Goal: Communication & Community: Answer question/provide support

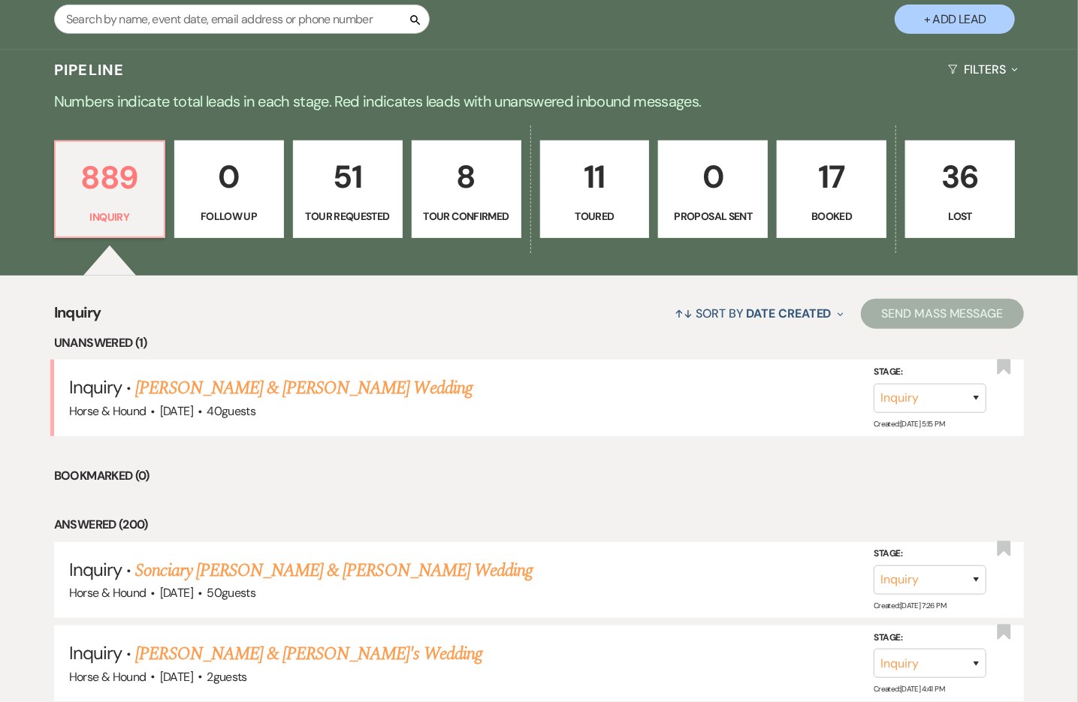
scroll to position [318, 0]
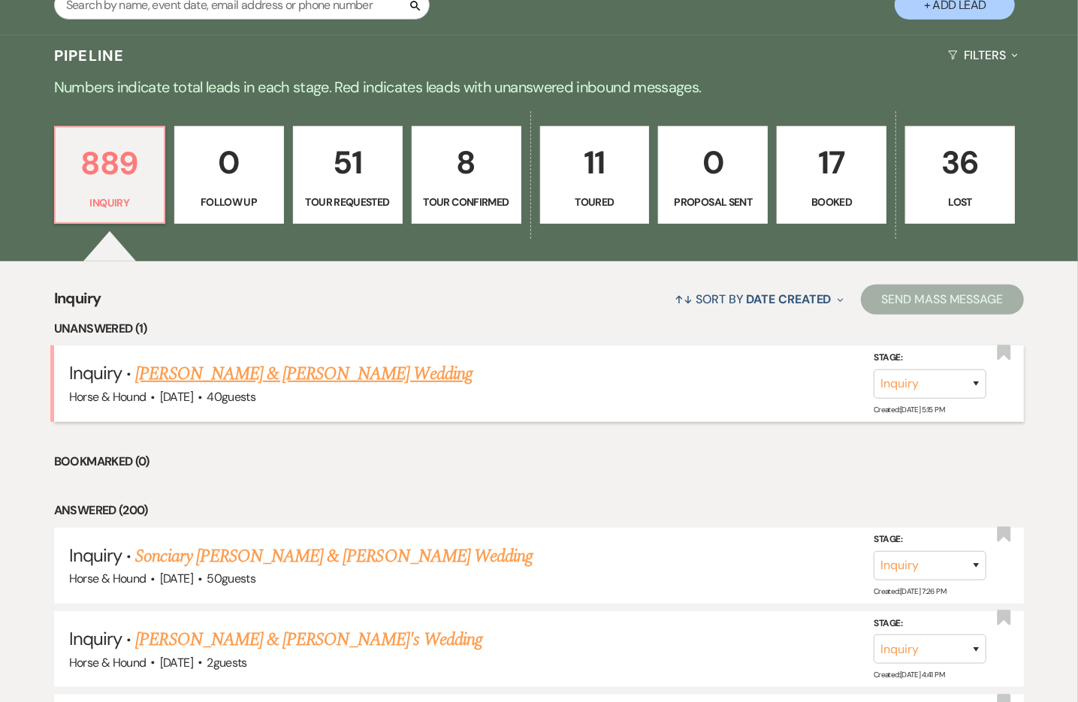
click at [359, 361] on link "[PERSON_NAME] & [PERSON_NAME] Wedding" at bounding box center [303, 373] width 336 height 27
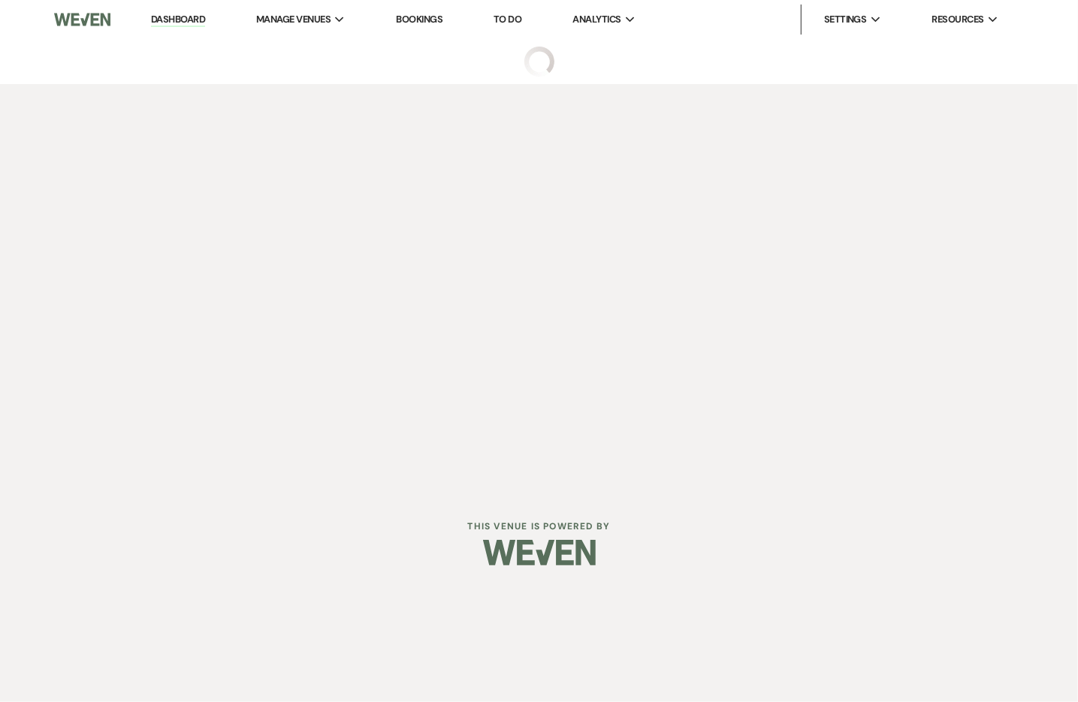
select select "1"
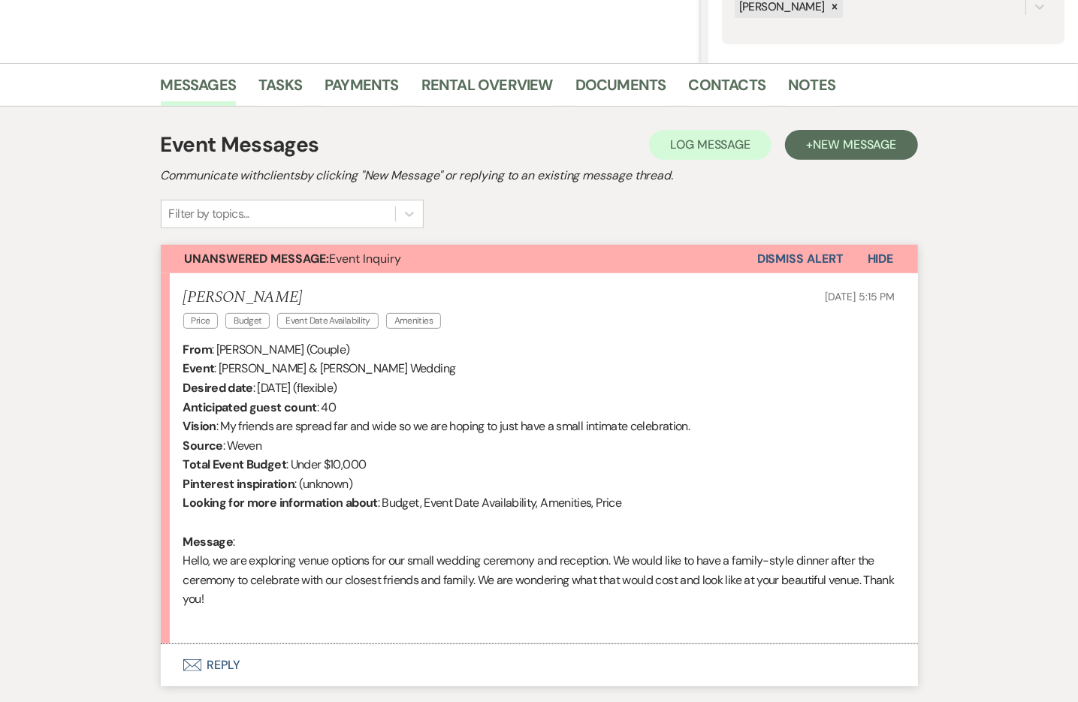
scroll to position [315, 0]
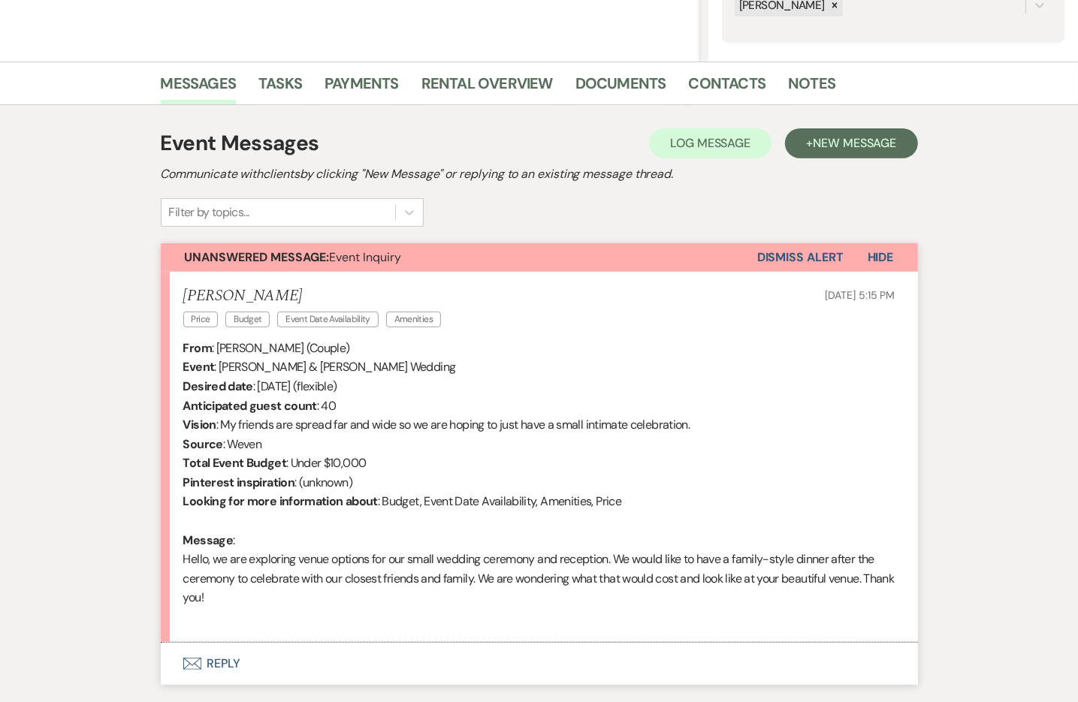
click at [174, 643] on button "Envelope Reply" at bounding box center [539, 664] width 757 height 42
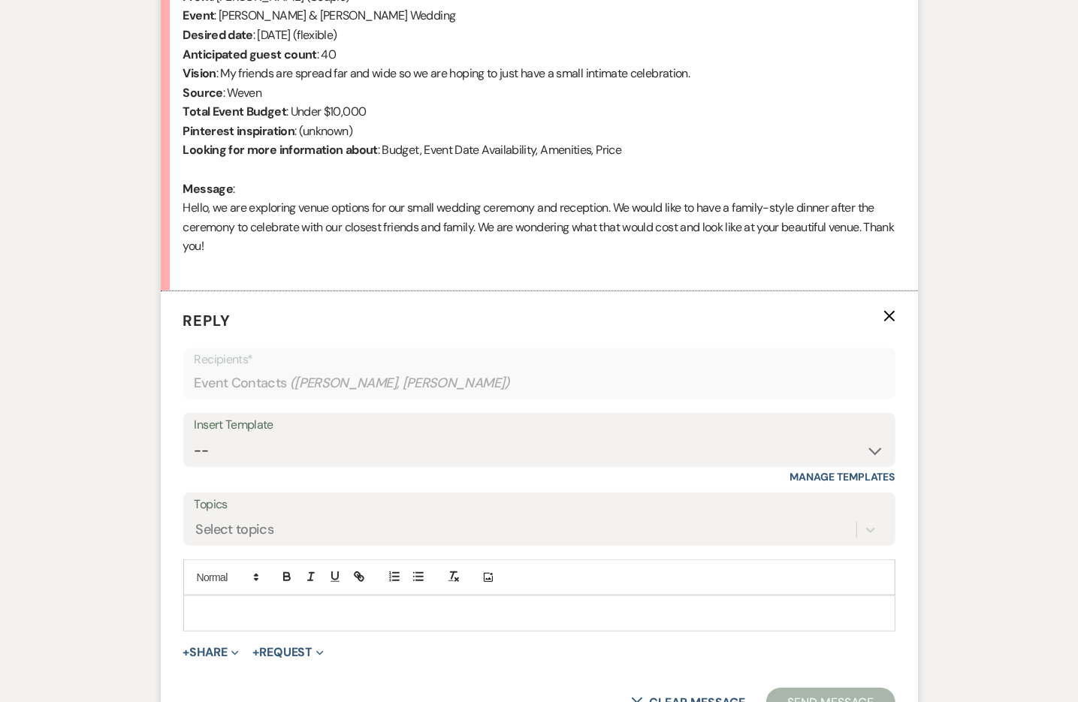
scroll to position [670, 0]
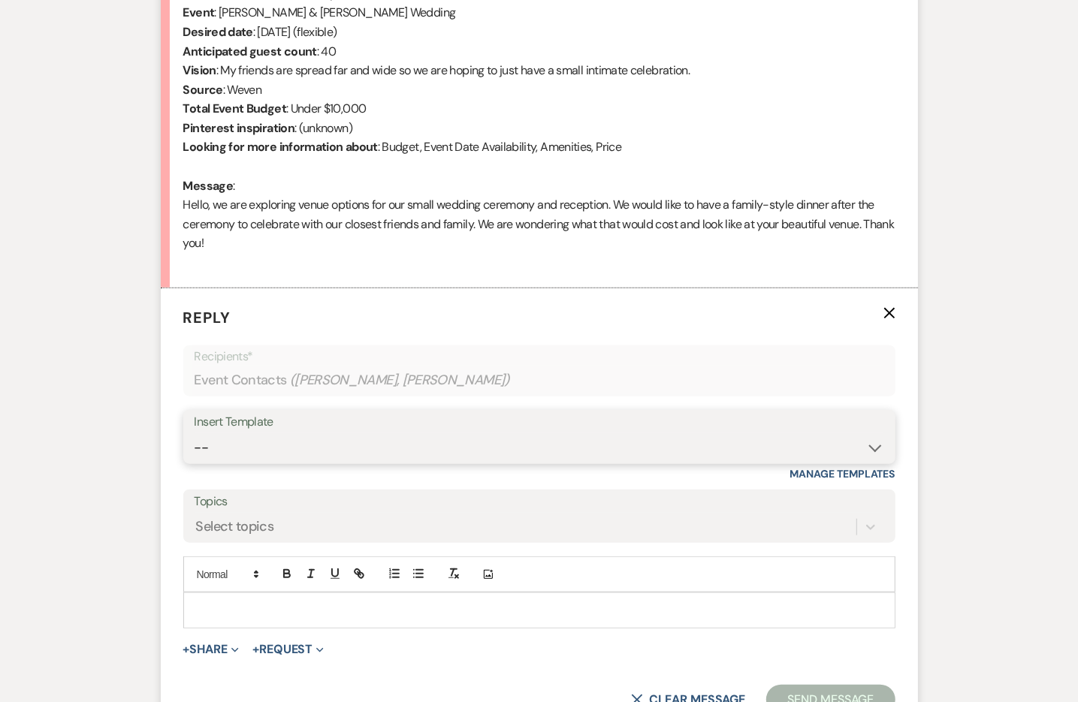
select select "52"
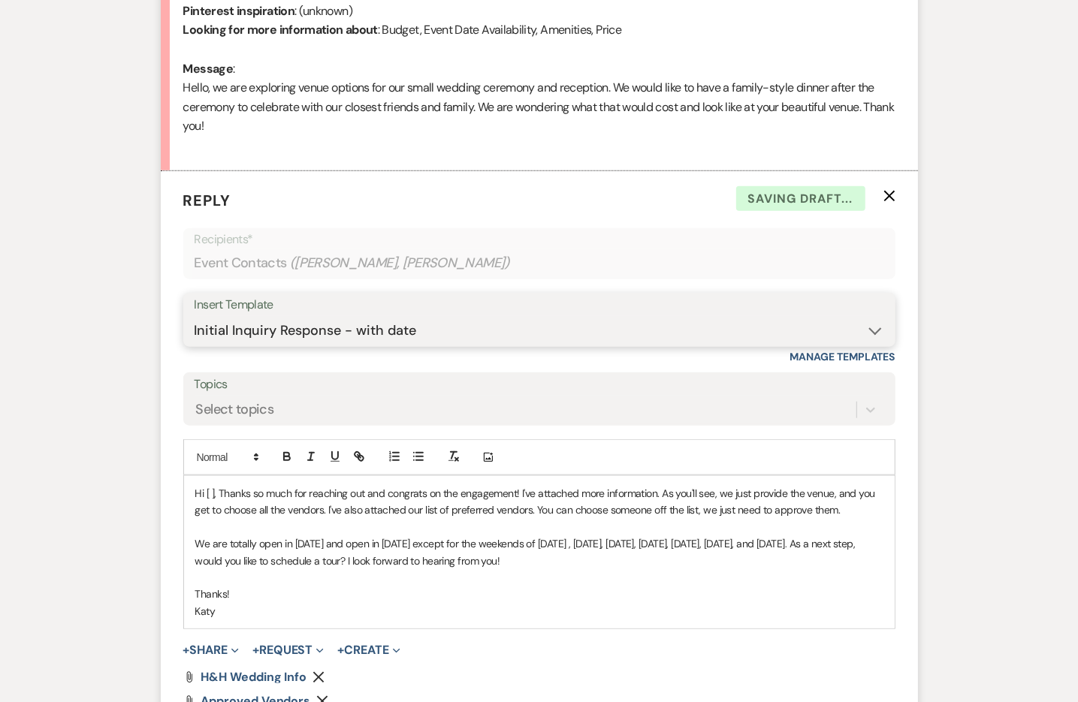
scroll to position [828, 0]
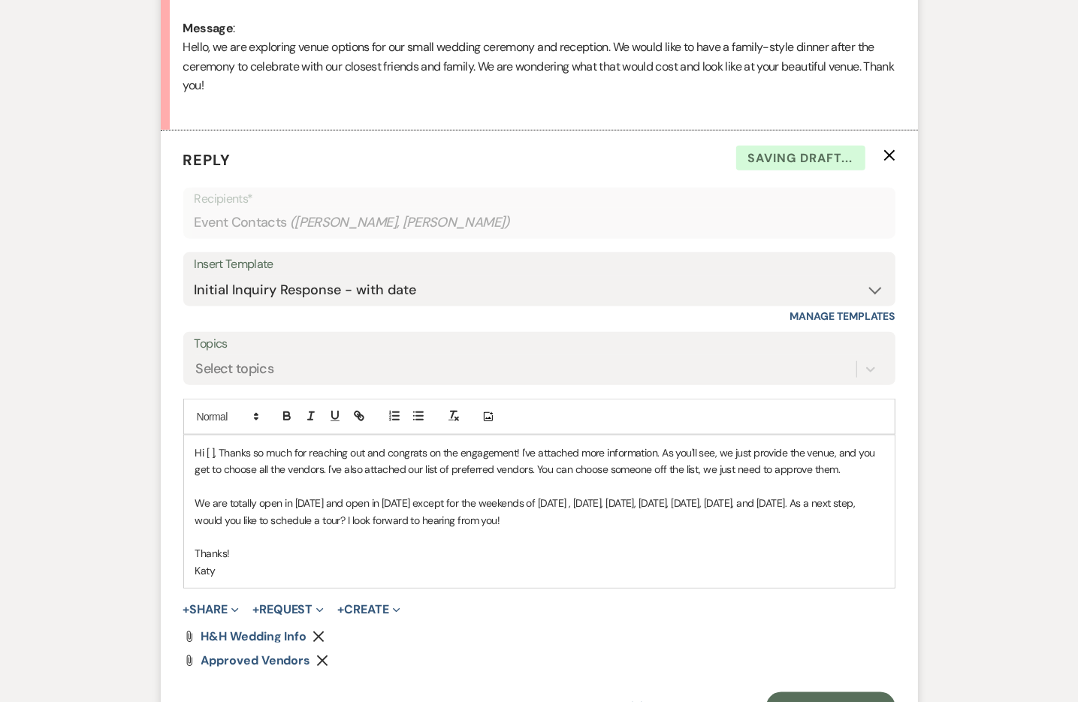
click at [195, 445] on p "Hi [ ], Thanks so much for reaching out and congrats on the engagement! I've at…" at bounding box center [539, 462] width 688 height 34
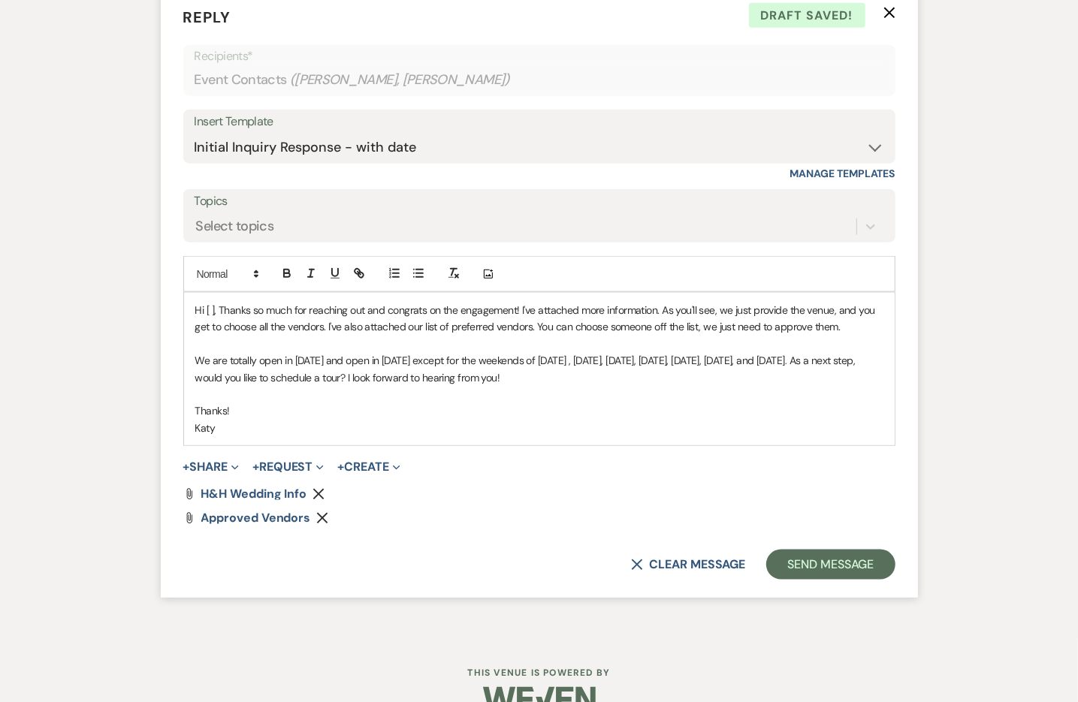
scroll to position [969, 0]
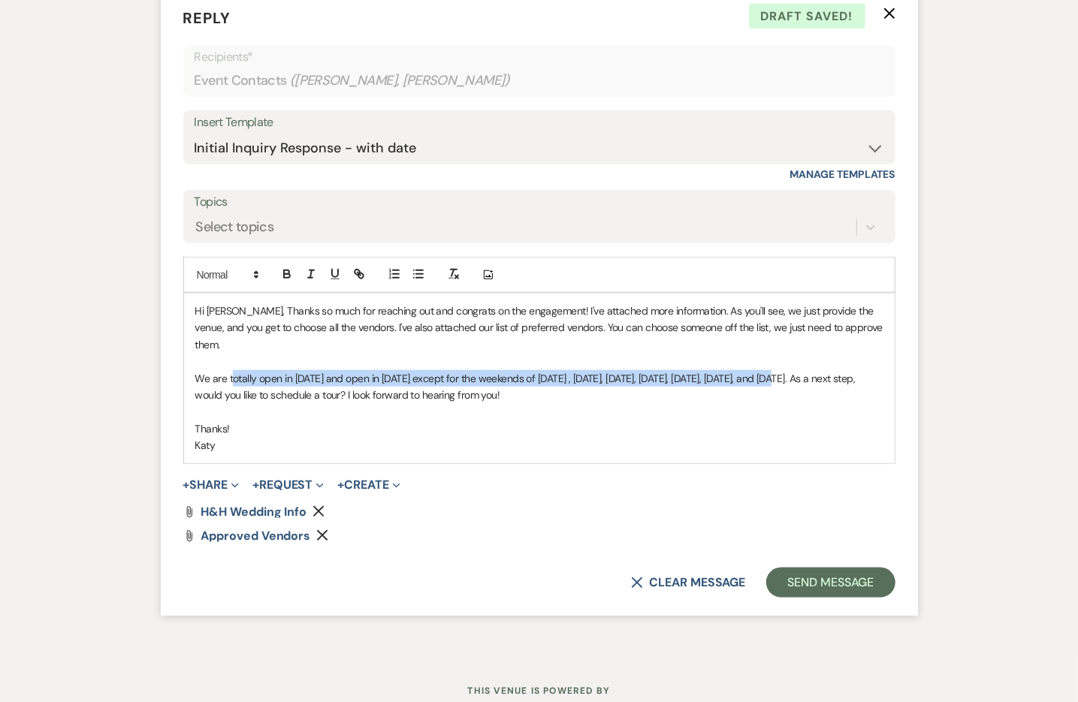
drag, startPoint x: 727, startPoint y: 327, endPoint x: 181, endPoint y: 327, distance: 546.0
click at [195, 370] on p "We are totally open in [DATE] and open in [DATE] except for the weekends of [DA…" at bounding box center [539, 387] width 688 height 34
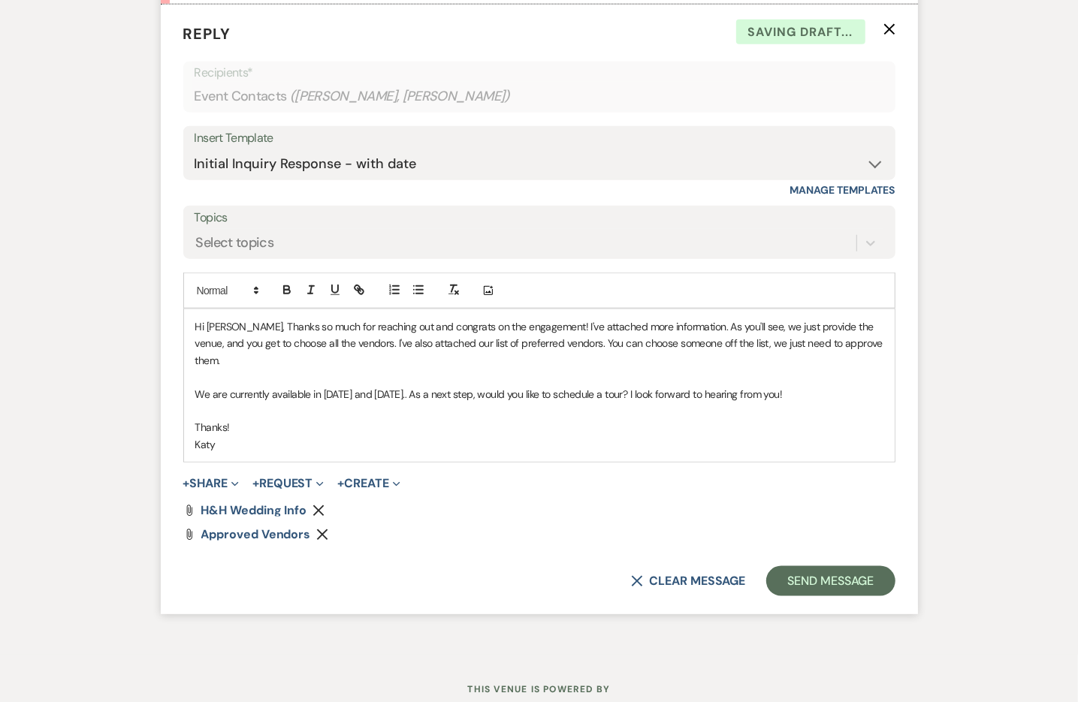
scroll to position [953, 0]
click at [865, 567] on button "Send Message" at bounding box center [830, 582] width 128 height 30
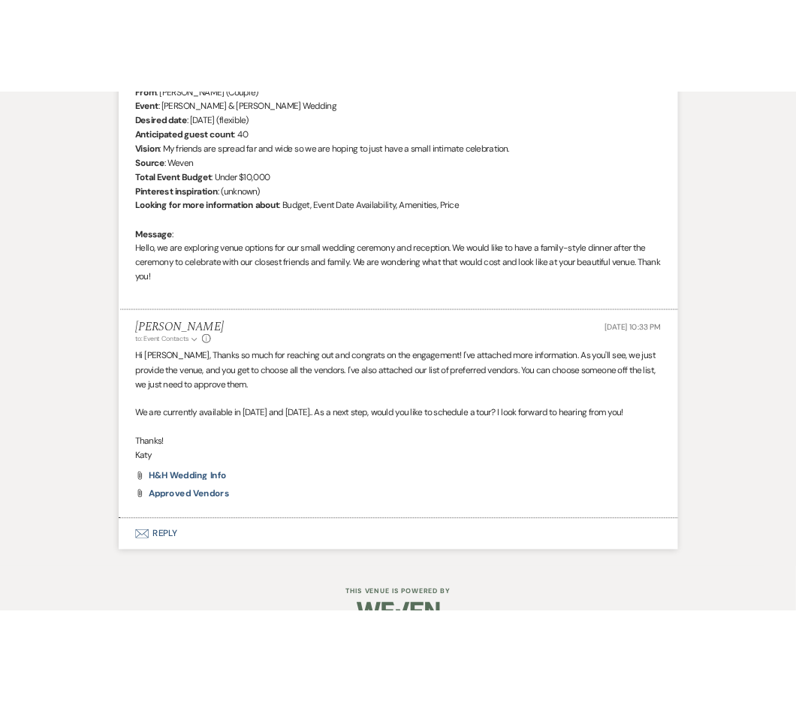
scroll to position [644, 0]
